Goal: Find specific page/section: Find specific page/section

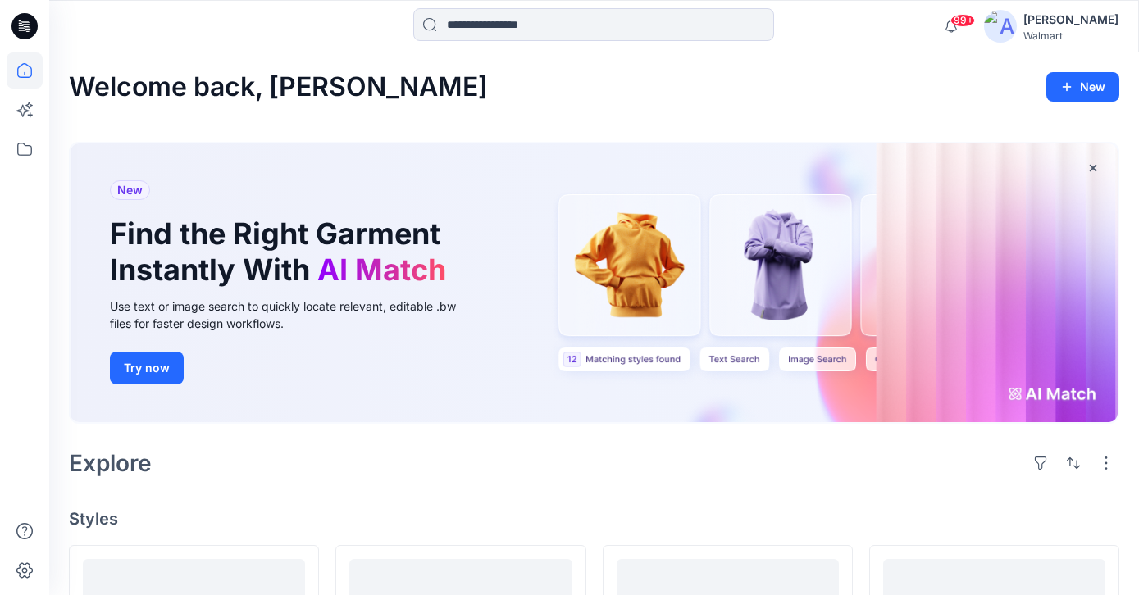
click at [25, 63] on icon at bounding box center [25, 70] width 36 height 36
click at [23, 22] on icon at bounding box center [24, 26] width 26 height 26
click at [24, 150] on icon at bounding box center [25, 149] width 36 height 36
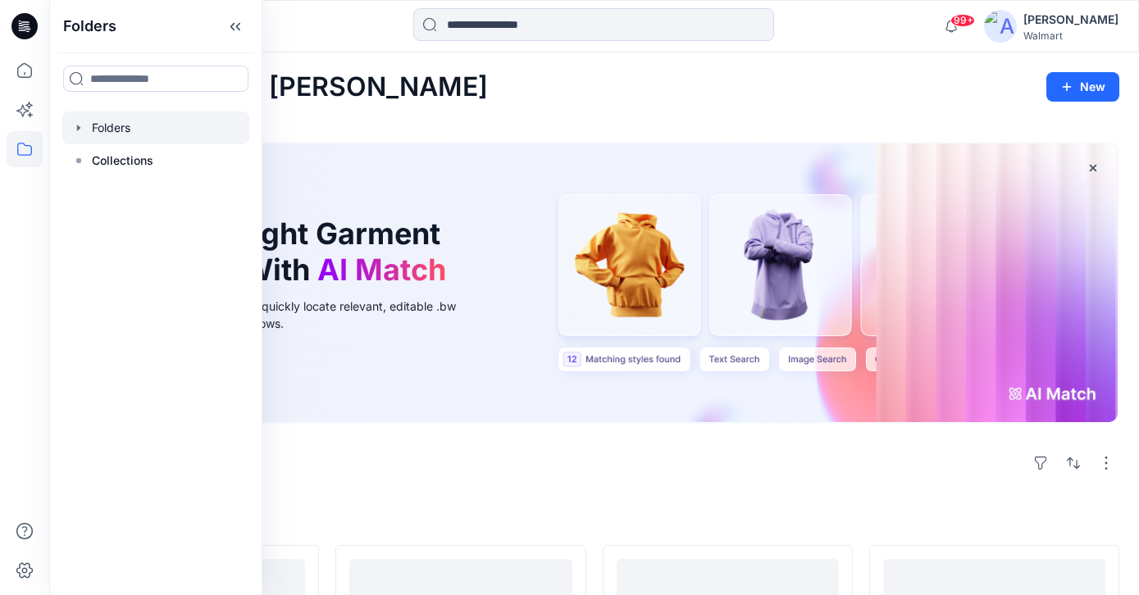
click at [80, 128] on icon "button" at bounding box center [78, 127] width 13 height 13
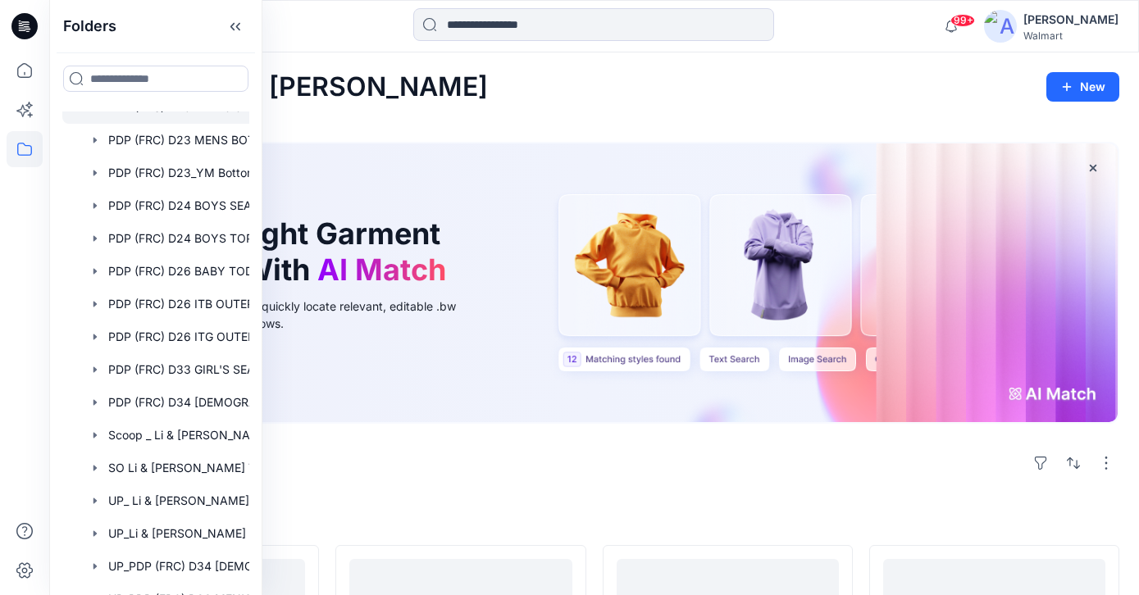
scroll to position [221, 0]
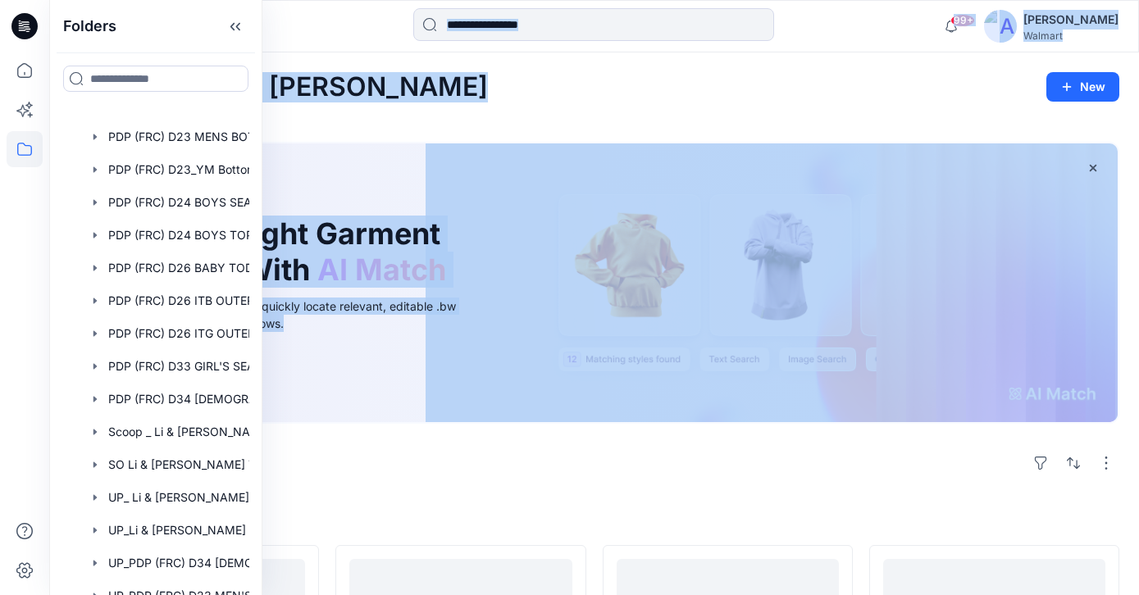
drag, startPoint x: 262, startPoint y: 312, endPoint x: 348, endPoint y: 334, distance: 89.7
drag, startPoint x: 259, startPoint y: 360, endPoint x: 307, endPoint y: 369, distance: 48.4
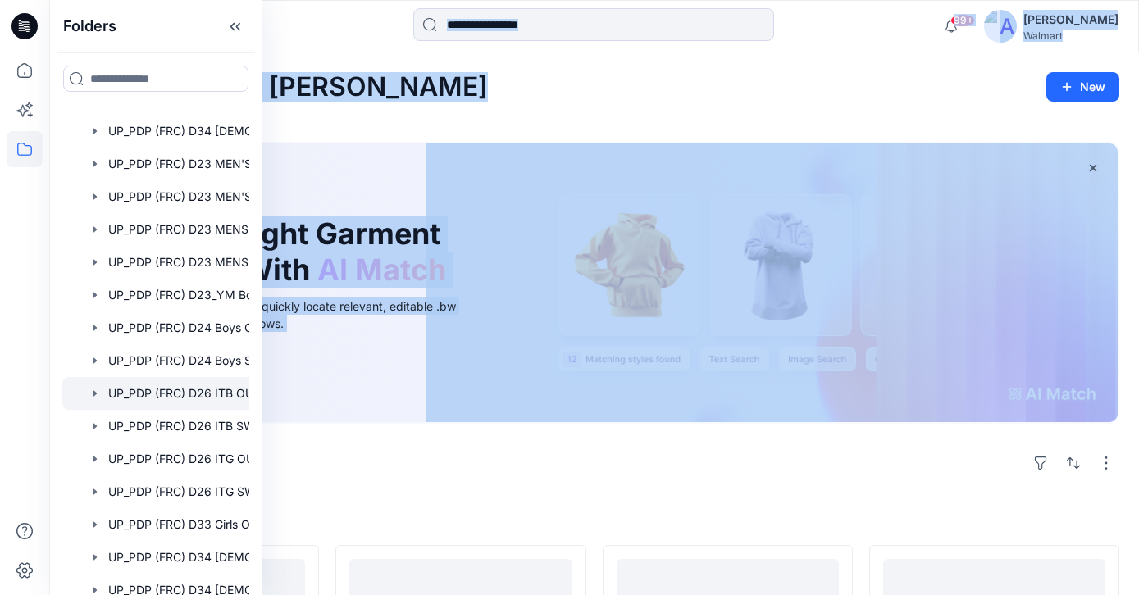
click at [184, 399] on div at bounding box center [177, 393] width 230 height 33
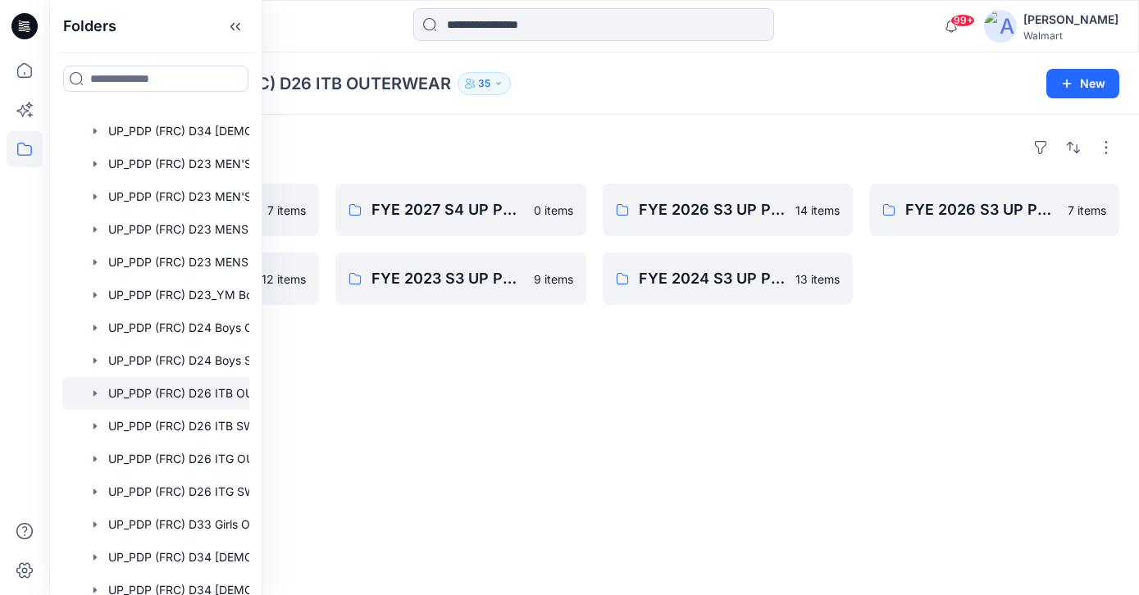
click at [544, 125] on div "Folders FYE 2027 S3 UP PDP (FRC) D26 ITB Outerwear - Ozark Trail & Wonder Natio…" at bounding box center [594, 355] width 1090 height 480
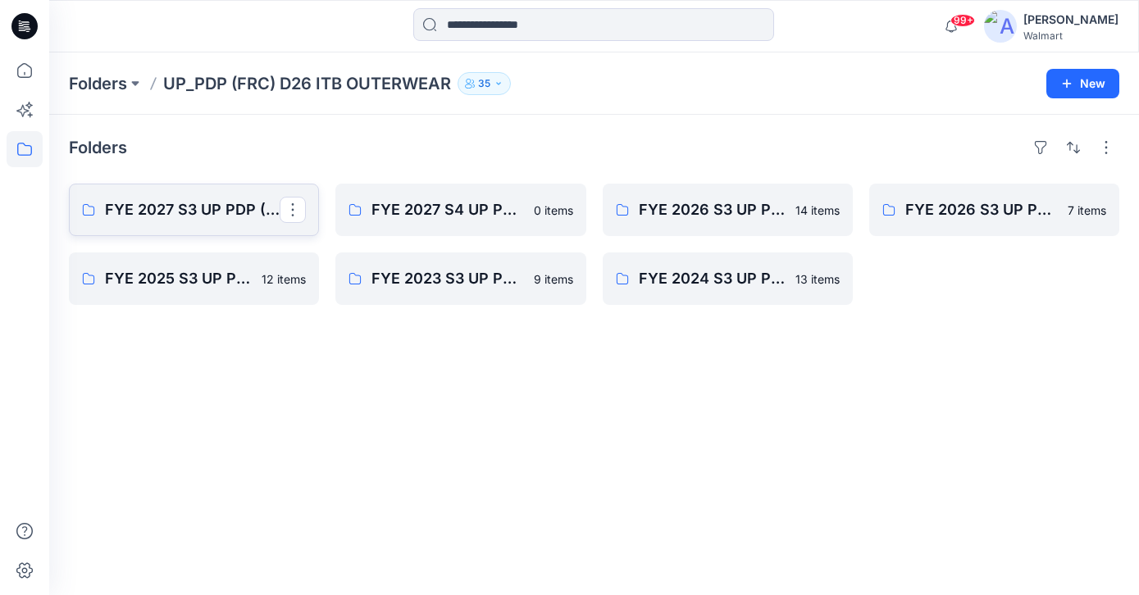
click at [201, 219] on p "FYE 2027 S3 UP PDP (FRC) D26 ITB Outerwear - Ozark Trail & Wonder Nation" at bounding box center [192, 209] width 175 height 23
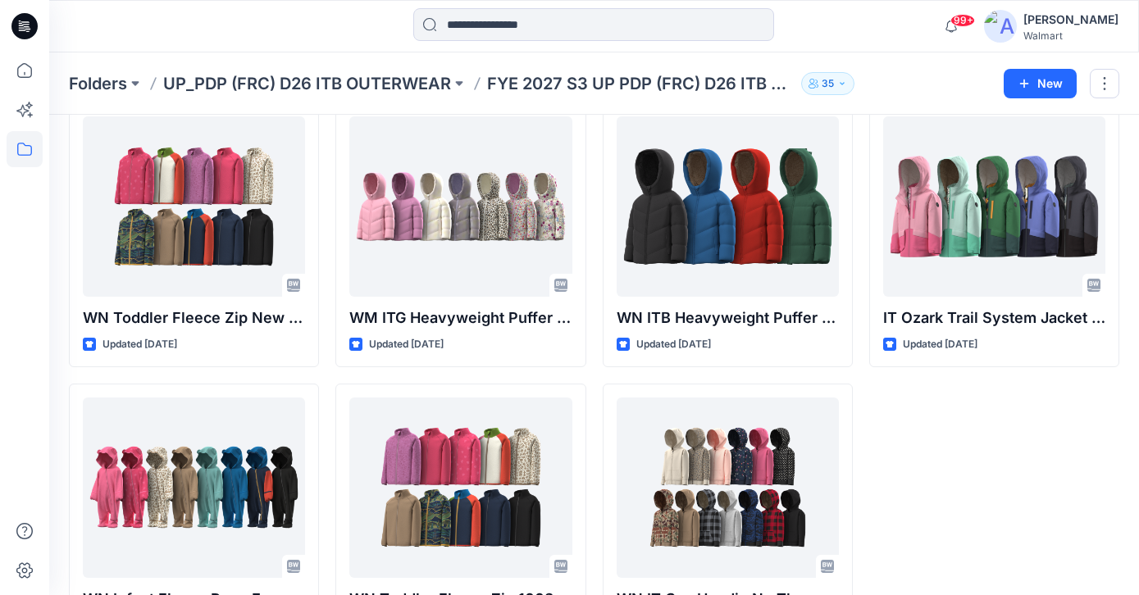
scroll to position [83, 0]
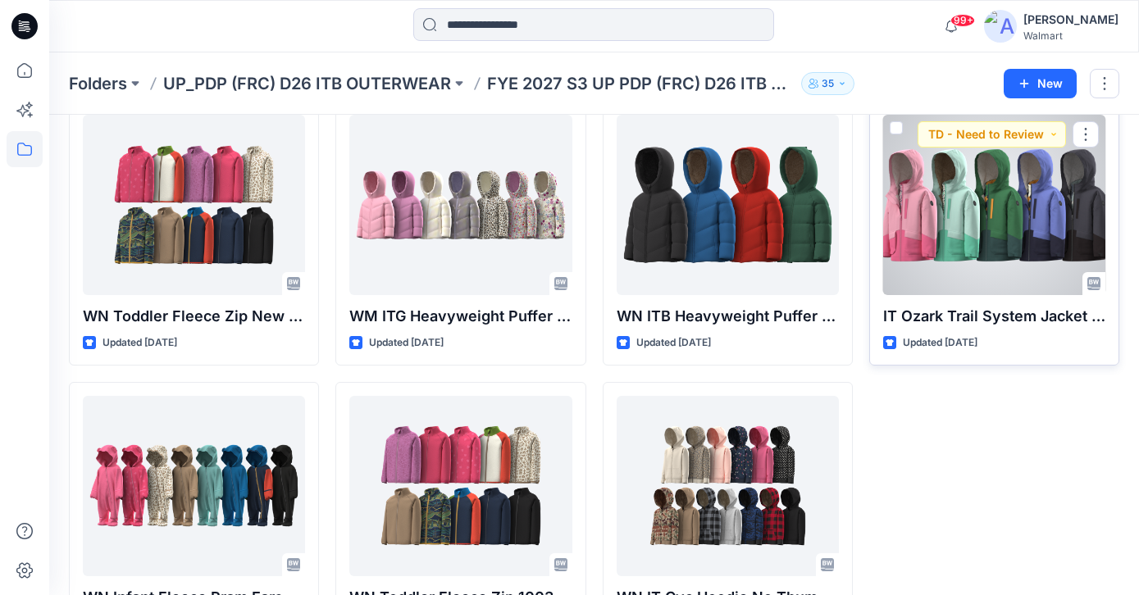
click at [994, 215] on div at bounding box center [994, 205] width 222 height 180
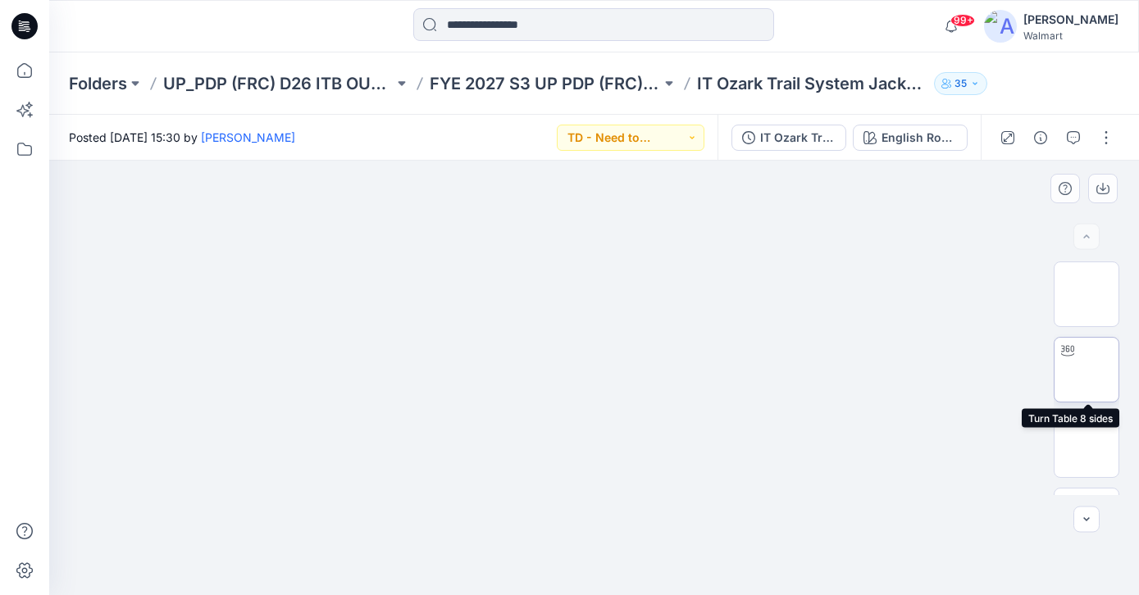
click at [1086, 370] on img at bounding box center [1086, 370] width 0 height 0
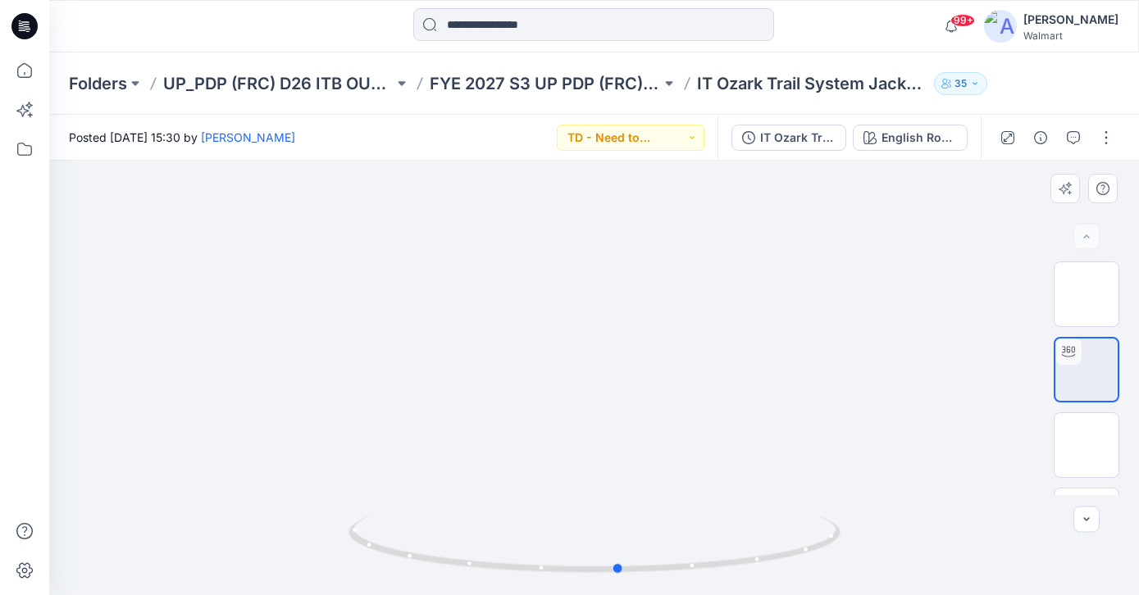
drag, startPoint x: 639, startPoint y: 308, endPoint x: 659, endPoint y: 371, distance: 66.4
click at [659, 371] on div at bounding box center [594, 378] width 1090 height 435
drag, startPoint x: 671, startPoint y: 286, endPoint x: 670, endPoint y: 466, distance: 179.6
drag, startPoint x: 685, startPoint y: 237, endPoint x: 685, endPoint y: 502, distance: 264.8
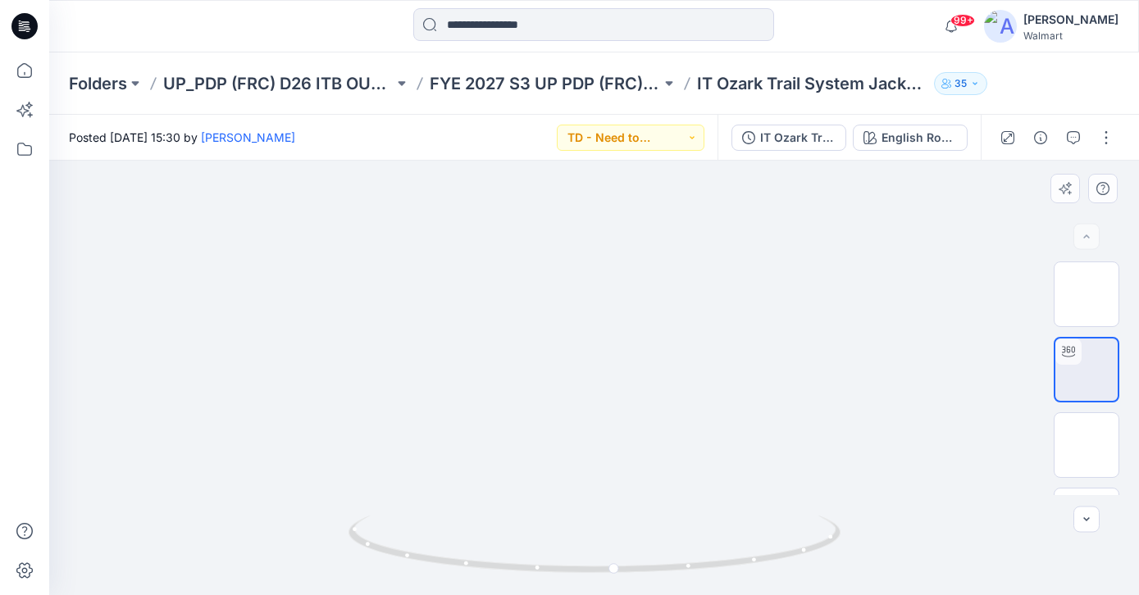
drag, startPoint x: 685, startPoint y: 275, endPoint x: 684, endPoint y: 489, distance: 214.0
drag, startPoint x: 686, startPoint y: 271, endPoint x: 682, endPoint y: 580, distance: 309.1
click at [682, 580] on div at bounding box center [594, 378] width 1090 height 435
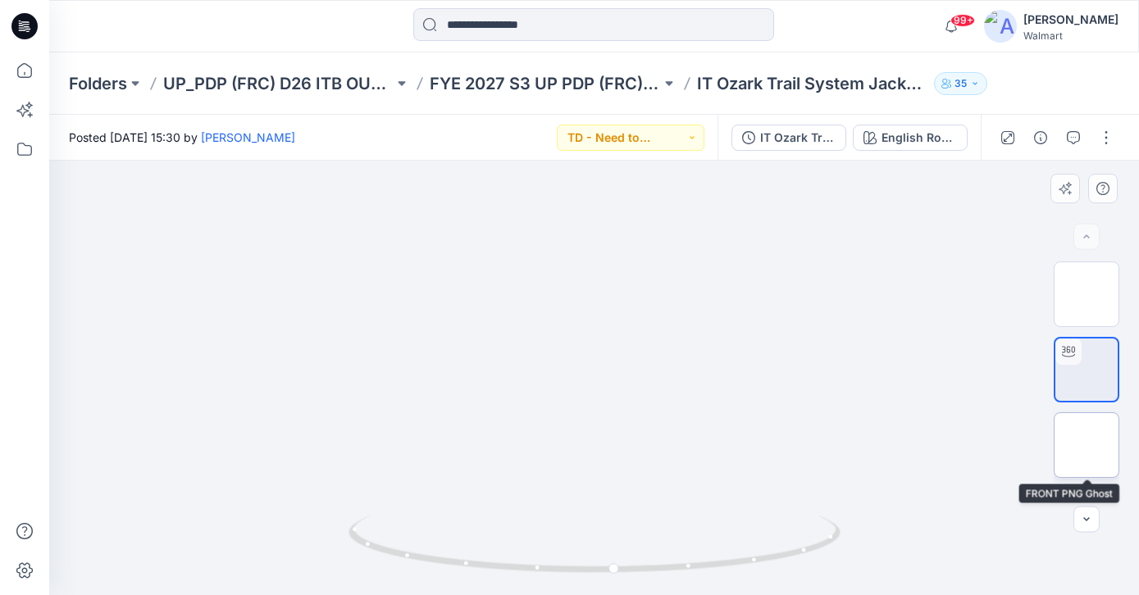
click at [1086, 445] on img at bounding box center [1086, 445] width 0 height 0
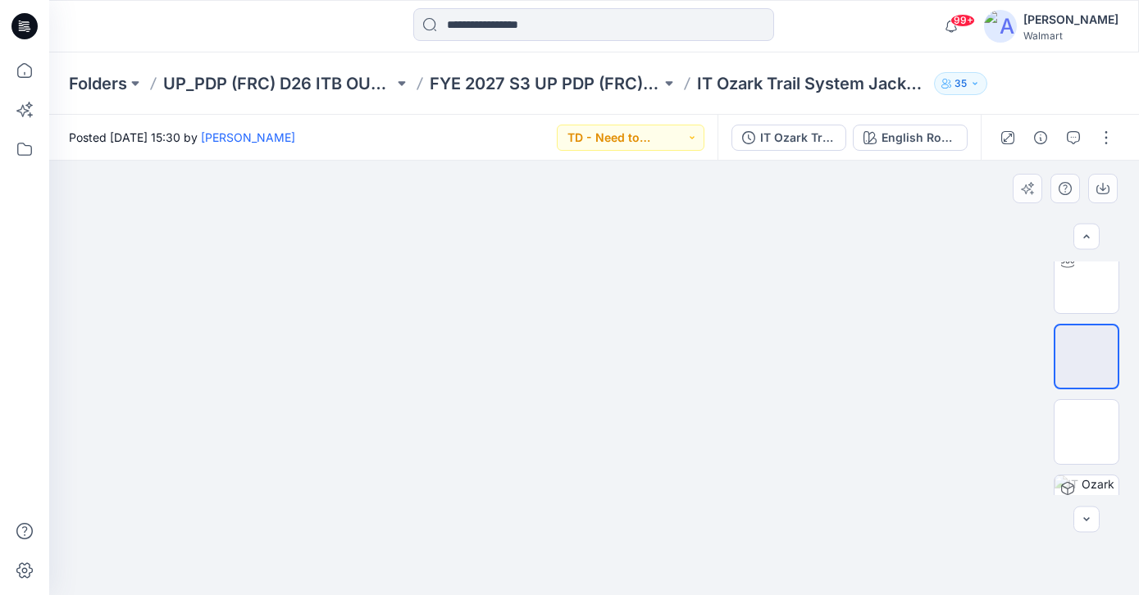
scroll to position [123, 0]
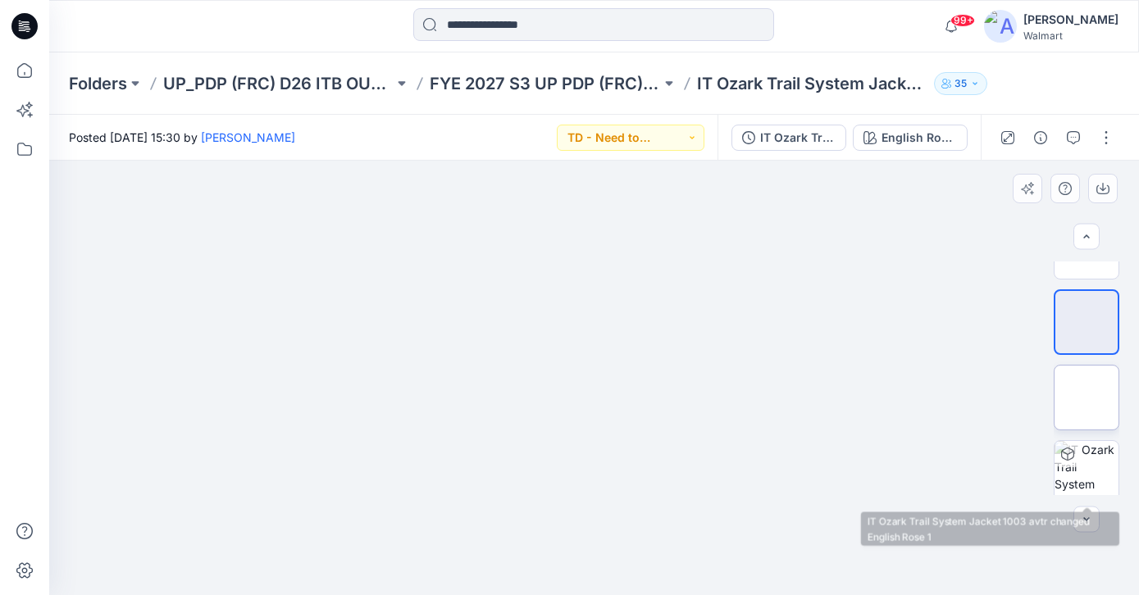
click at [1086, 398] on img at bounding box center [1086, 398] width 0 height 0
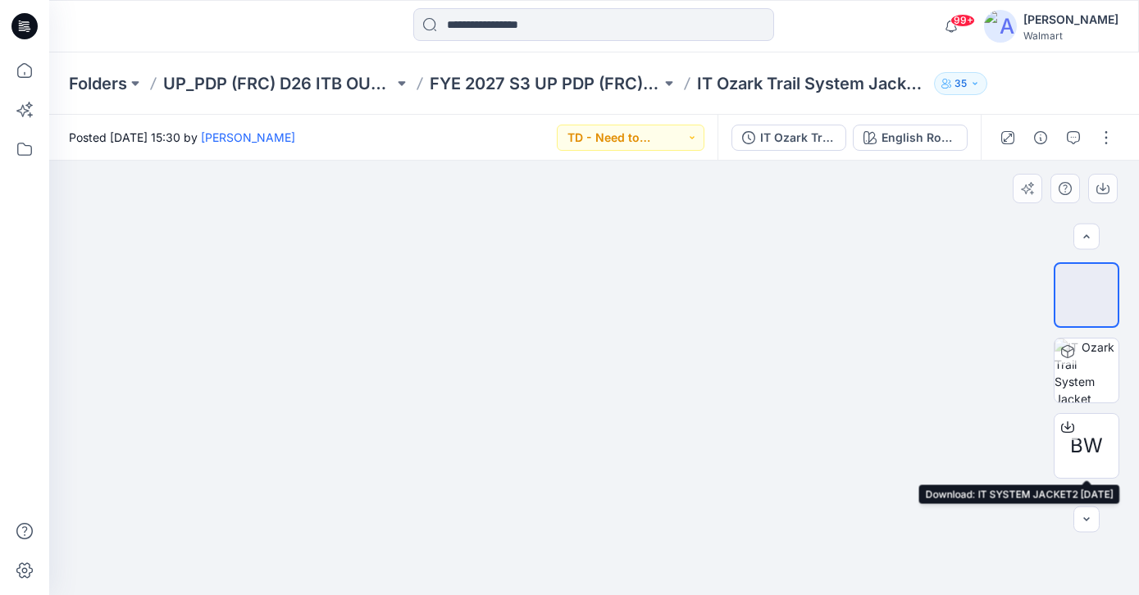
scroll to position [284, 0]
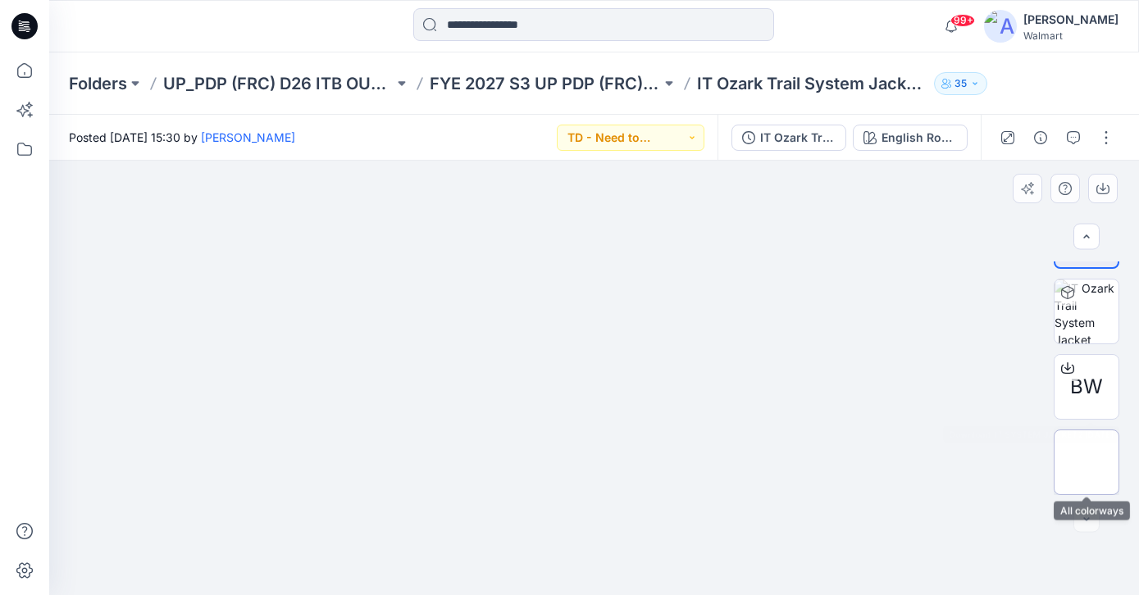
click at [1086, 462] on img at bounding box center [1086, 462] width 0 height 0
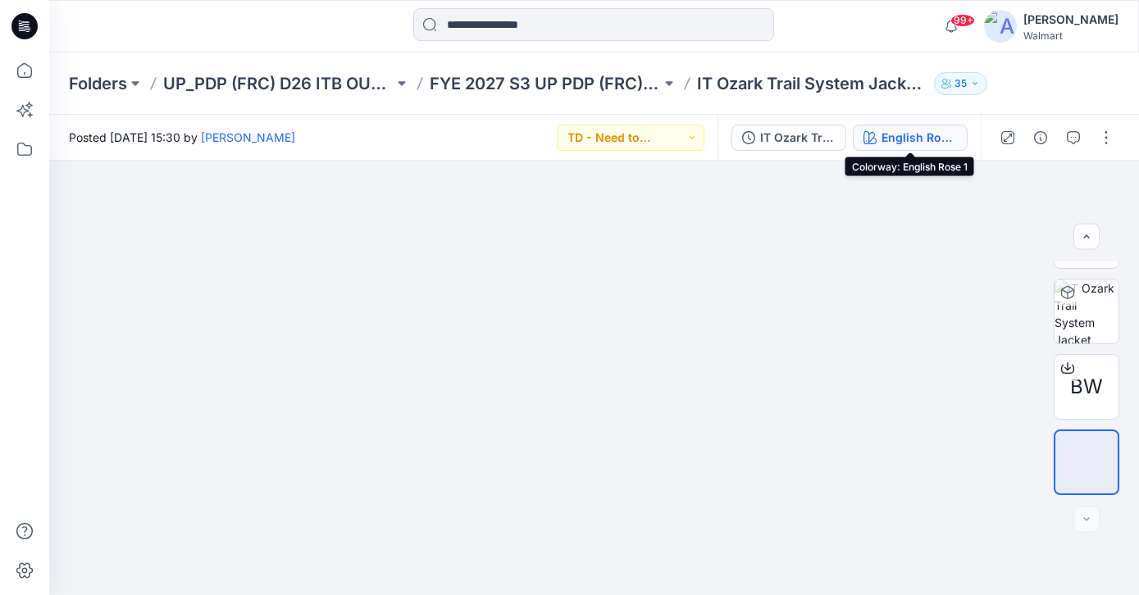
click at [916, 131] on div "English Rose 1" at bounding box center [918, 138] width 75 height 18
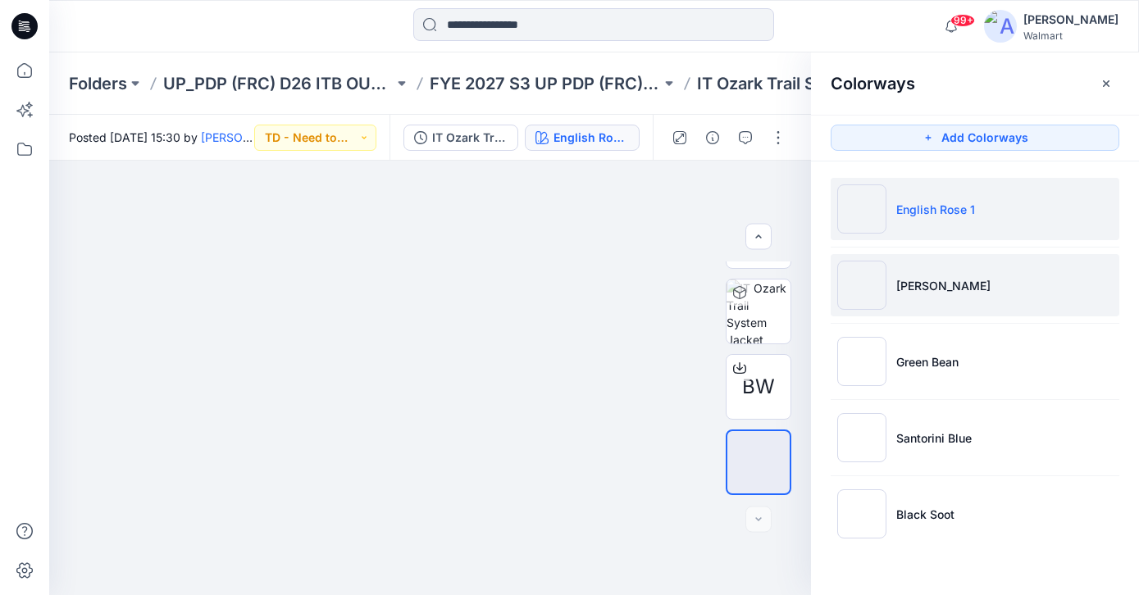
click at [917, 289] on p "[PERSON_NAME]" at bounding box center [943, 285] width 94 height 17
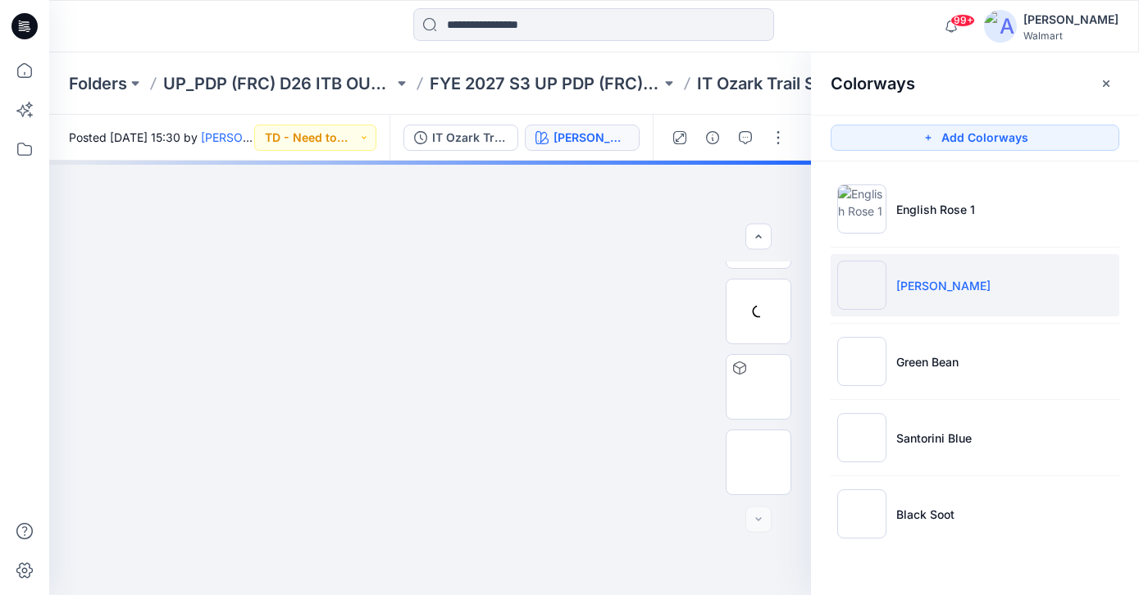
scroll to position [209, 0]
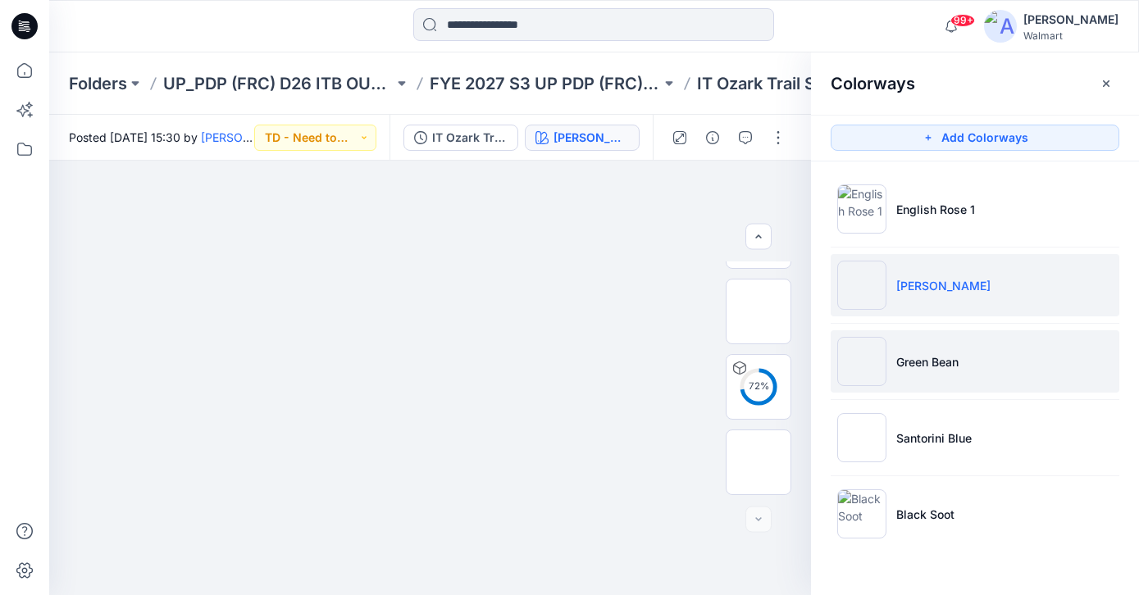
click at [920, 354] on p "Green Bean" at bounding box center [927, 361] width 62 height 17
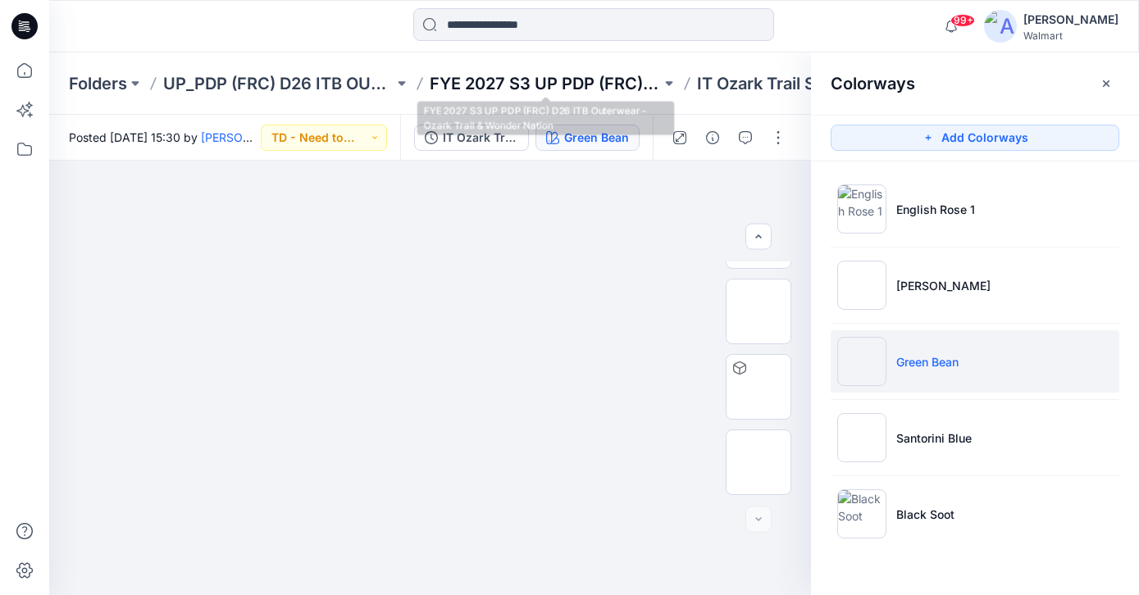
click at [553, 86] on p "FYE 2027 S3 UP PDP (FRC) D26 ITB Outerwear - Ozark Trail & Wonder Nation" at bounding box center [545, 83] width 230 height 23
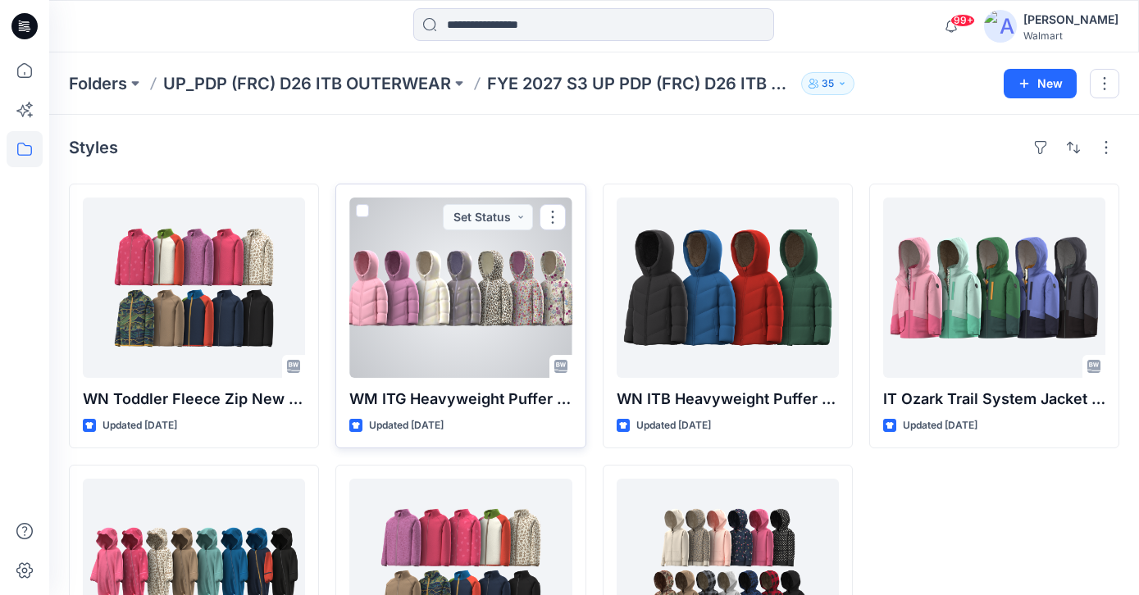
click at [502, 284] on div at bounding box center [460, 288] width 222 height 180
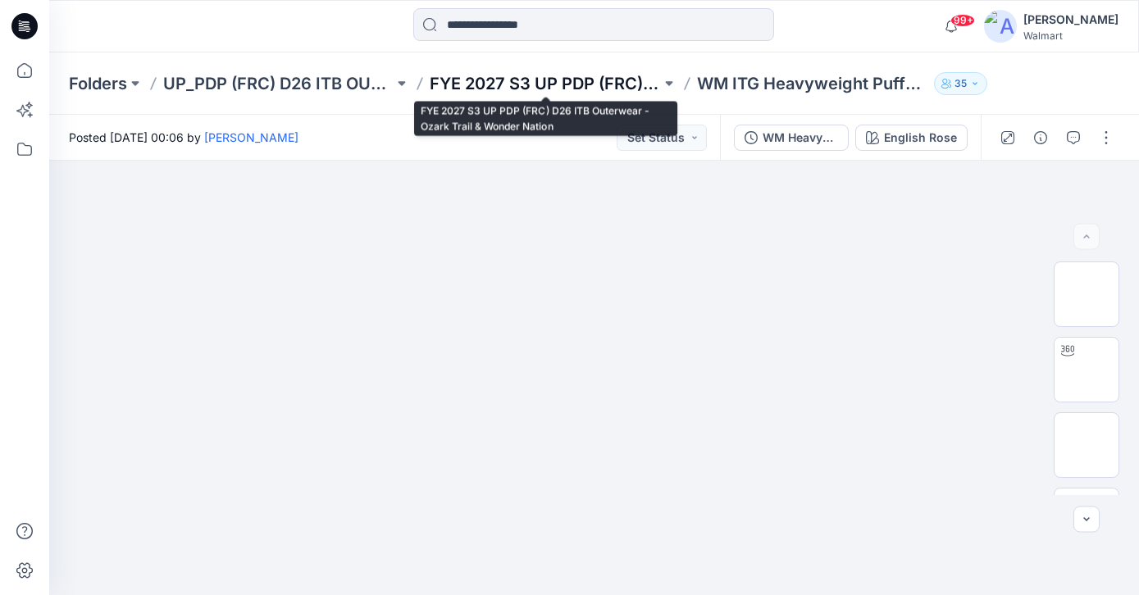
click at [589, 89] on p "FYE 2027 S3 UP PDP (FRC) D26 ITB Outerwear - Ozark Trail & Wonder Nation" at bounding box center [545, 83] width 230 height 23
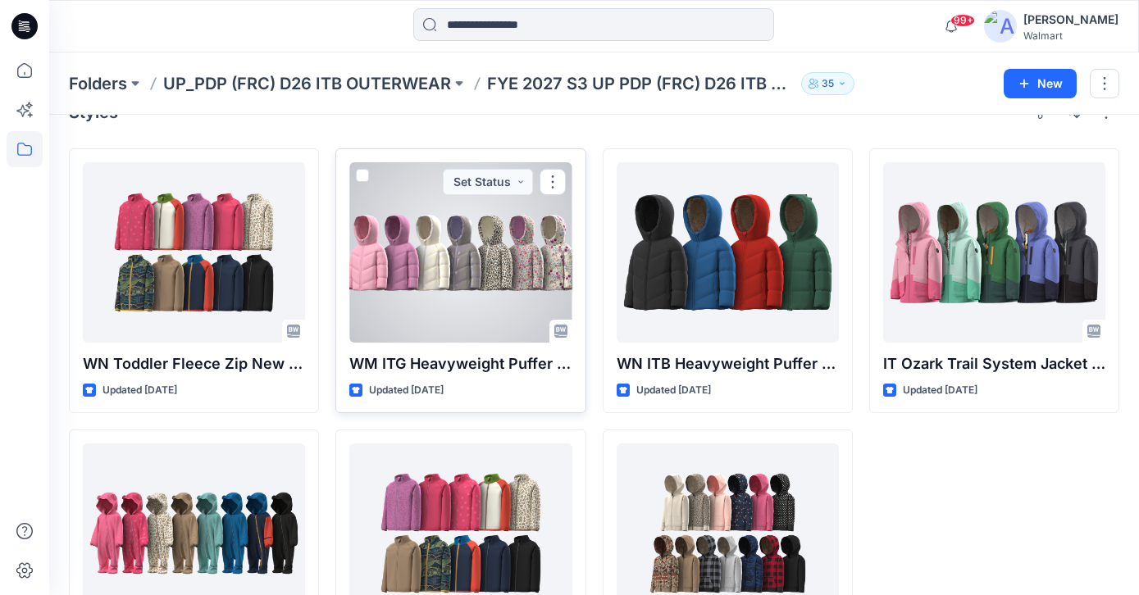
scroll to position [41, 0]
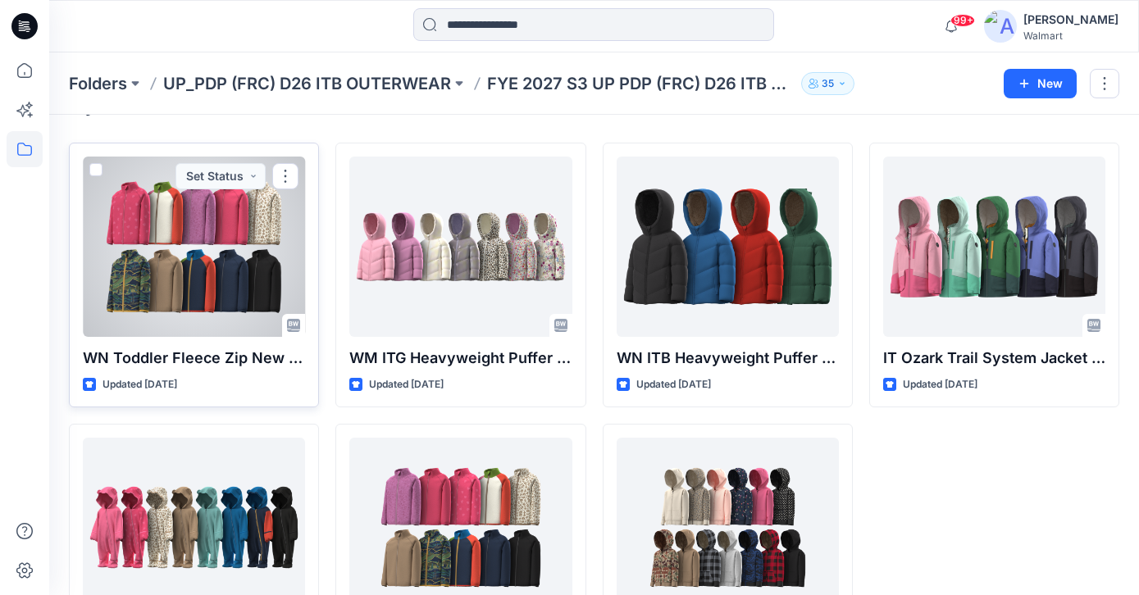
click at [167, 281] on div at bounding box center [194, 247] width 222 height 180
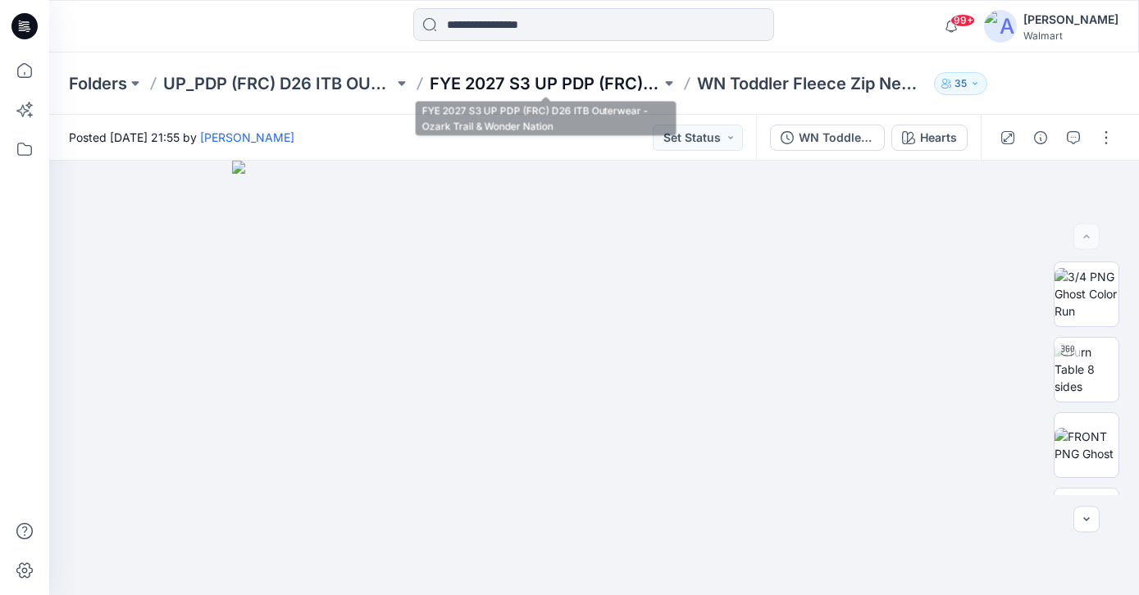
click at [580, 83] on p "FYE 2027 S3 UP PDP (FRC) D26 ITB Outerwear - Ozark Trail & Wonder Nation" at bounding box center [545, 83] width 230 height 23
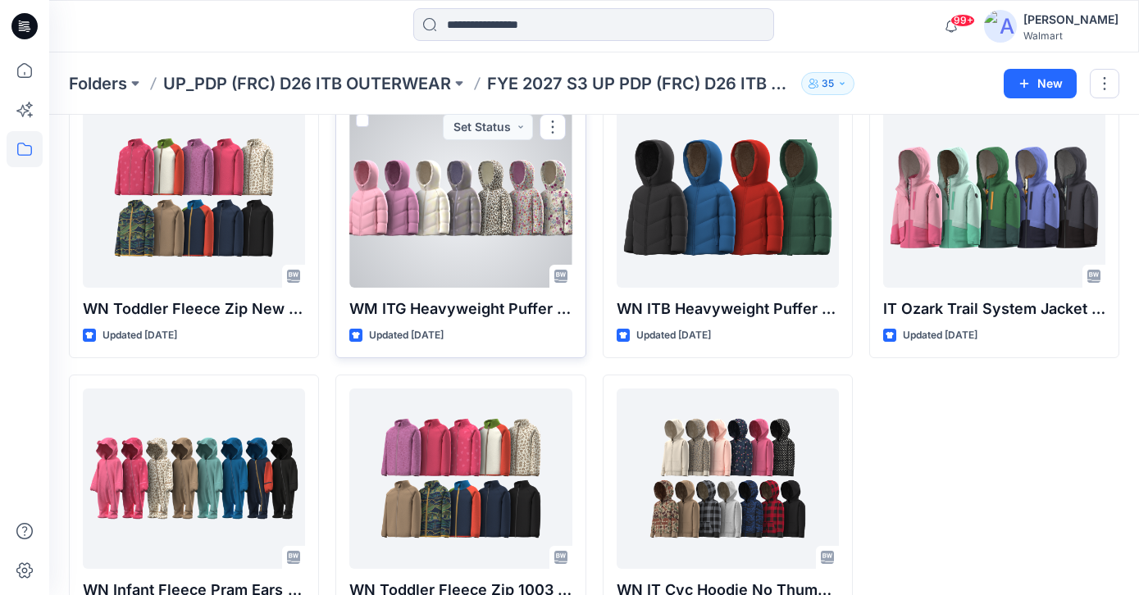
scroll to position [89, 0]
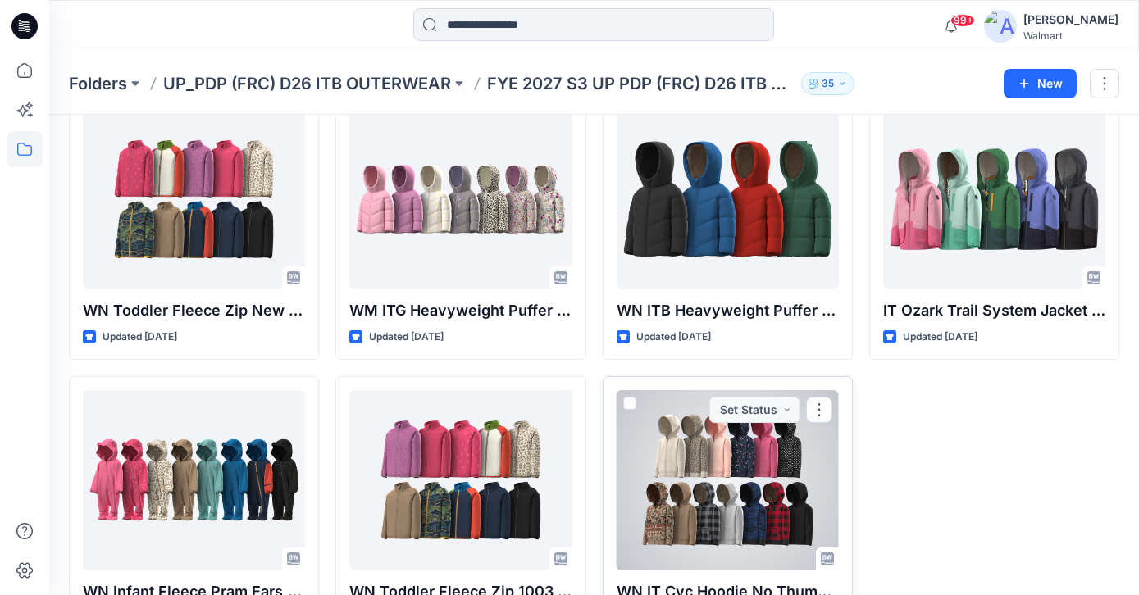
click at [776, 472] on div at bounding box center [728, 480] width 222 height 180
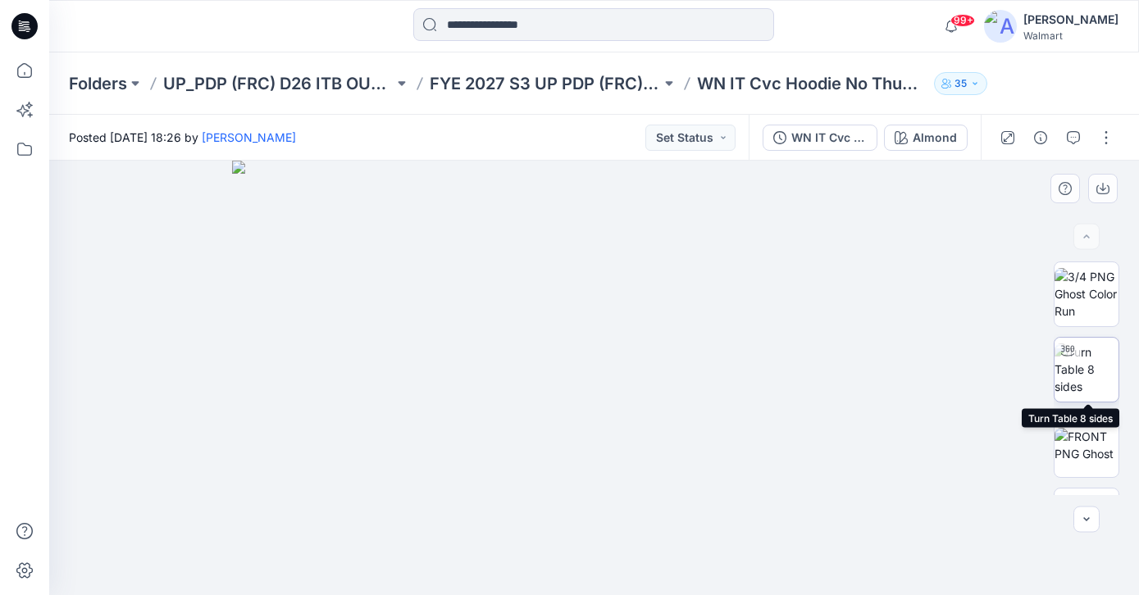
click at [1094, 362] on img at bounding box center [1086, 370] width 64 height 52
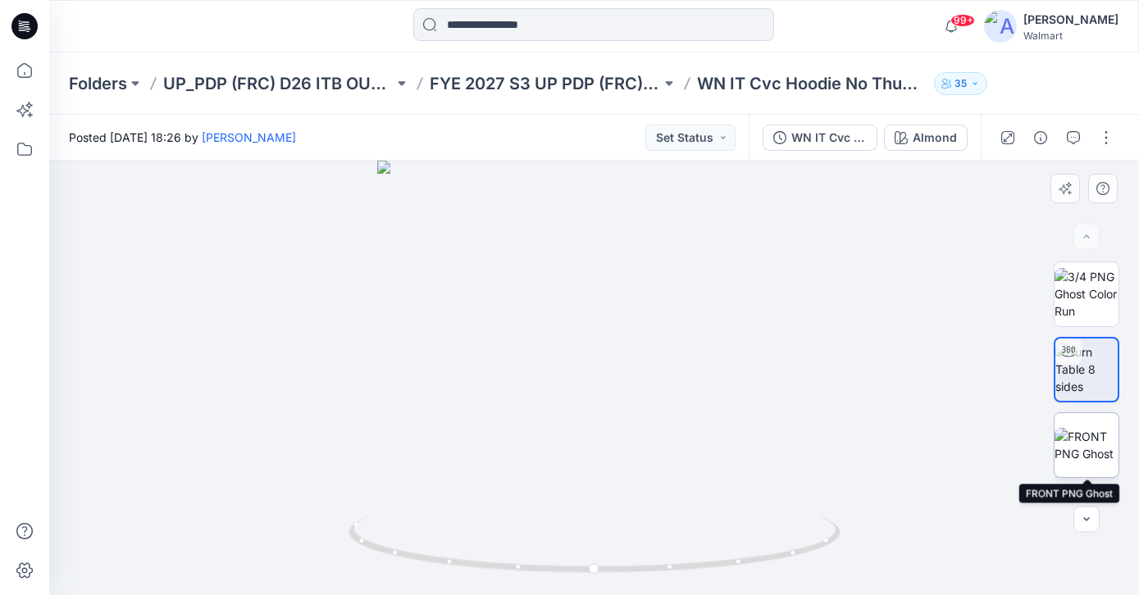
click at [1085, 435] on img at bounding box center [1086, 445] width 64 height 34
